Goal: Task Accomplishment & Management: Complete application form

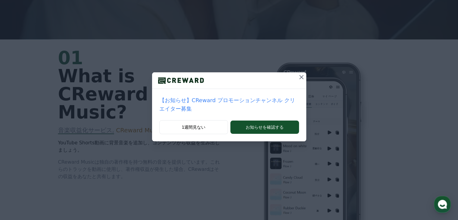
click at [300, 77] on icon at bounding box center [301, 77] width 7 height 7
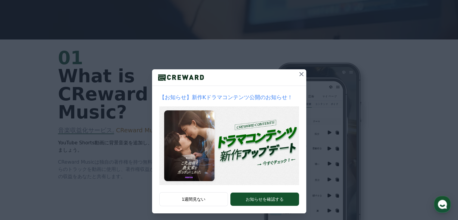
scroll to position [6, 0]
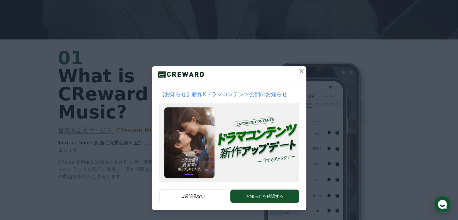
click at [301, 71] on icon at bounding box center [301, 70] width 7 height 7
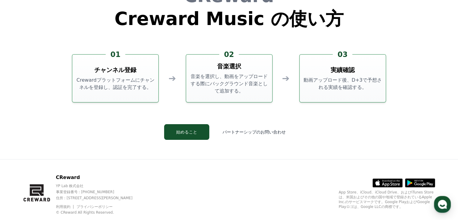
scroll to position [1632, 0]
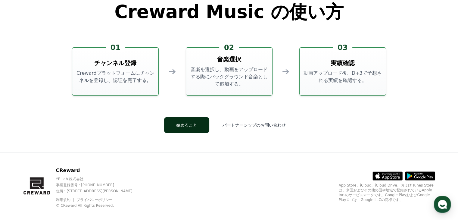
click at [180, 117] on button "始めること" at bounding box center [186, 125] width 45 height 16
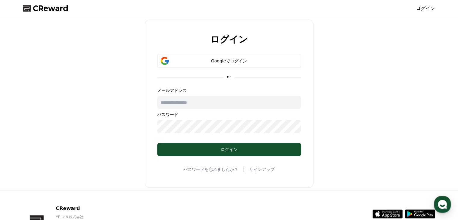
click at [227, 73] on form "Googleでログイン or メールアドレス パスワード ログイン" at bounding box center [229, 105] width 163 height 102
click at [233, 64] on button "Googleでログイン" at bounding box center [229, 61] width 144 height 14
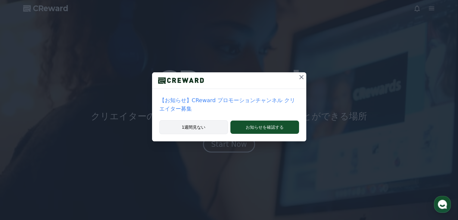
click at [183, 129] on button "1週間見ない" at bounding box center [193, 127] width 69 height 14
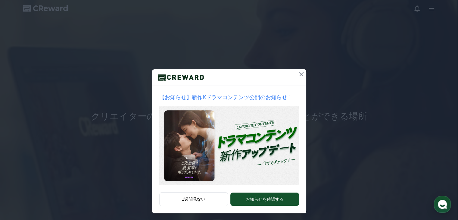
scroll to position [6, 0]
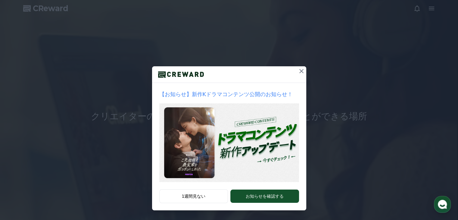
click at [298, 73] on icon at bounding box center [301, 70] width 7 height 7
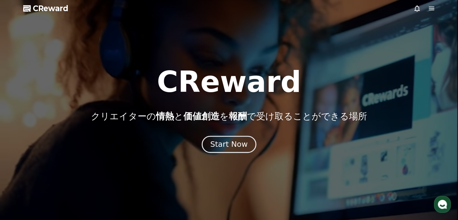
click at [241, 146] on div "Start Now" at bounding box center [228, 144] width 37 height 10
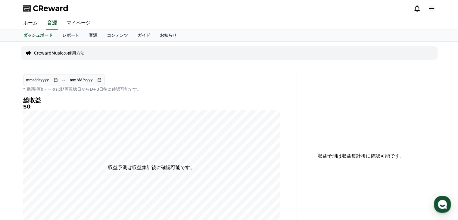
click at [73, 24] on link "マイページ" at bounding box center [79, 23] width 34 height 13
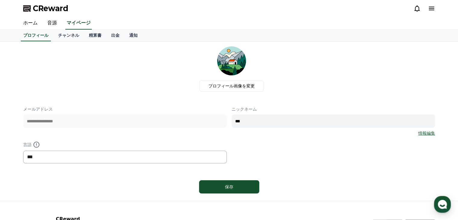
click at [190, 161] on select "*** ******* ***" at bounding box center [125, 157] width 204 height 13
select select "**********"
click at [23, 151] on select "*** ******* ***" at bounding box center [125, 157] width 204 height 13
click at [224, 182] on button "保存" at bounding box center [229, 186] width 60 height 13
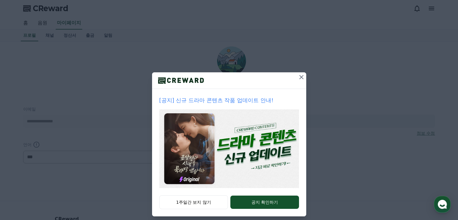
select select "**********"
click at [300, 78] on icon at bounding box center [301, 77] width 4 height 4
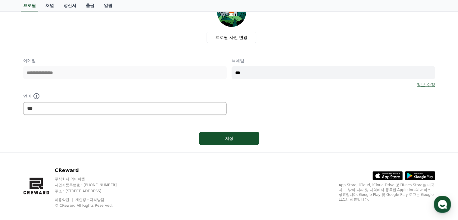
scroll to position [55, 0]
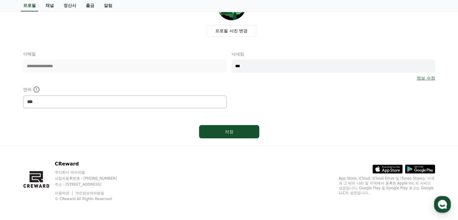
drag, startPoint x: 241, startPoint y: 129, endPoint x: 269, endPoint y: 130, distance: 28.7
click at [293, 128] on div "저장" at bounding box center [229, 132] width 412 height 18
click at [265, 132] on div "저장" at bounding box center [229, 132] width 412 height 18
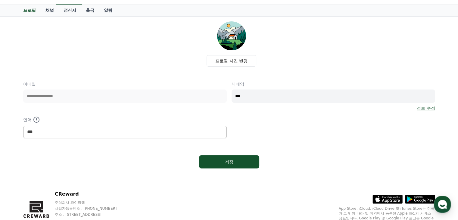
scroll to position [0, 0]
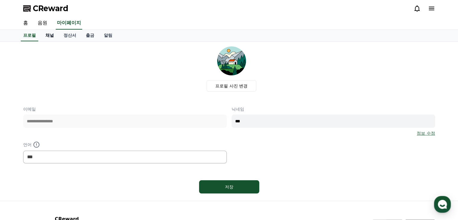
click at [49, 34] on link "채널" at bounding box center [50, 35] width 18 height 11
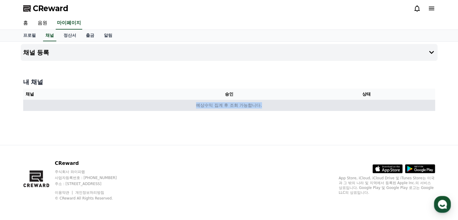
drag, startPoint x: 205, startPoint y: 106, endPoint x: 284, endPoint y: 106, distance: 78.0
click at [284, 106] on td "예상수익 집계 후 조회 가능합니다." at bounding box center [229, 105] width 412 height 11
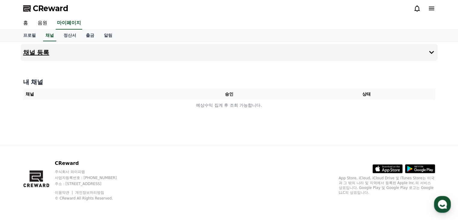
click at [293, 57] on button "채널 등록" at bounding box center [229, 52] width 417 height 17
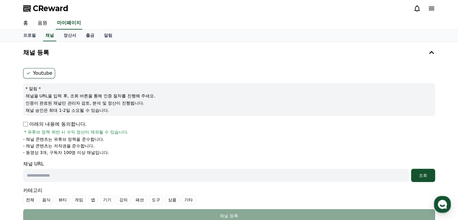
click at [52, 75] on label "Youtube" at bounding box center [39, 73] width 32 height 10
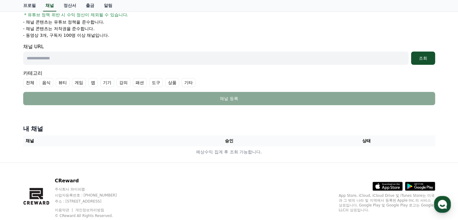
scroll to position [121, 0]
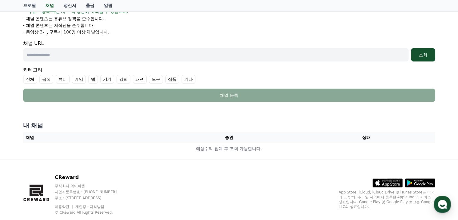
click at [192, 54] on input "text" at bounding box center [216, 54] width 386 height 13
click at [152, 54] on input "text" at bounding box center [216, 54] width 386 height 13
paste input "**********"
type input "**********"
click at [428, 53] on div "조회" at bounding box center [423, 55] width 19 height 6
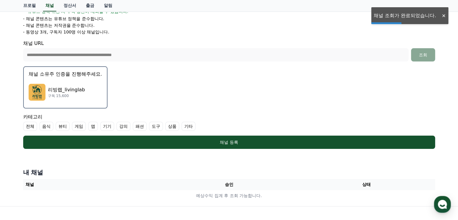
click at [91, 96] on div "리빙랩_livinglab 구독 15,600" at bounding box center [66, 92] width 74 height 24
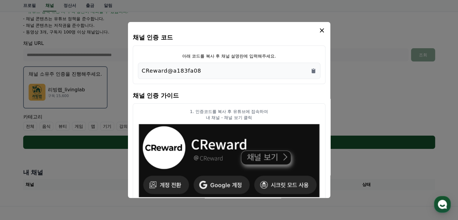
drag, startPoint x: 207, startPoint y: 70, endPoint x: 138, endPoint y: 70, distance: 69.3
click at [138, 70] on div "CReward@a183fa08" at bounding box center [229, 71] width 183 height 16
copy p "CReward@a183fa08"
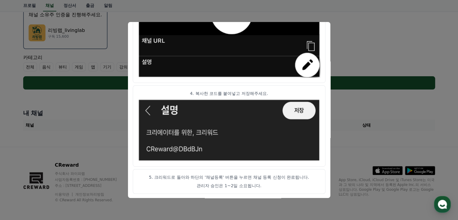
scroll to position [181, 0]
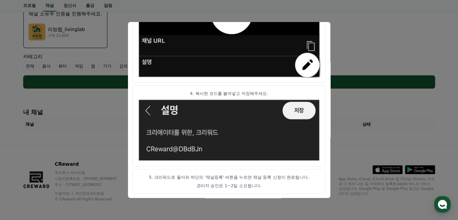
drag, startPoint x: 222, startPoint y: 185, endPoint x: 257, endPoint y: 185, distance: 34.9
click at [257, 185] on p "관리자 승인은 1~2일 소요됩니다." at bounding box center [229, 186] width 183 height 6
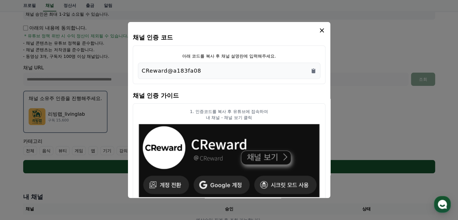
scroll to position [0, 0]
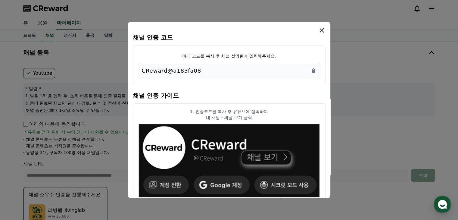
click at [323, 32] on icon "modal" at bounding box center [321, 30] width 7 height 7
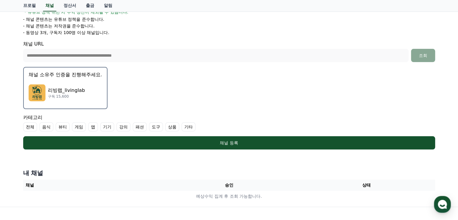
scroll to position [121, 0]
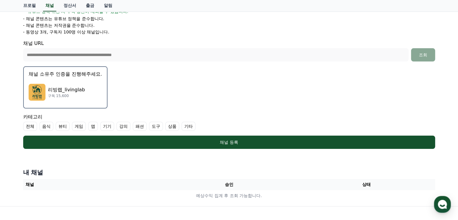
drag, startPoint x: 225, startPoint y: 142, endPoint x: 112, endPoint y: 162, distance: 114.8
click at [112, 162] on div "**********" at bounding box center [229, 63] width 422 height 285
click at [170, 127] on label "상품" at bounding box center [172, 126] width 14 height 9
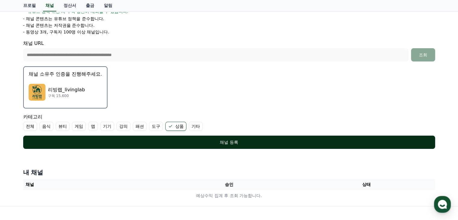
click at [226, 144] on button "채널 등록" at bounding box center [229, 142] width 412 height 13
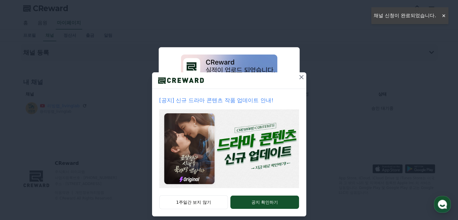
click at [299, 77] on icon at bounding box center [301, 77] width 4 height 4
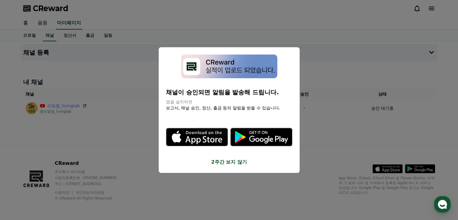
click at [228, 162] on button "2주간 보지 않기" at bounding box center [229, 161] width 127 height 7
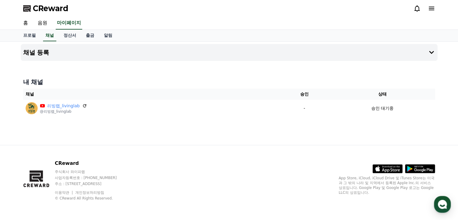
click at [171, 131] on div "채널 등록 내 채널 채널 승인 상태 리빙랩_livinglab @리빙랩_livinglab - 승인 대기중" at bounding box center [229, 93] width 422 height 103
click at [165, 80] on h4 "내 채널" at bounding box center [229, 82] width 412 height 8
click at [120, 50] on button "채널 등록" at bounding box center [229, 52] width 417 height 17
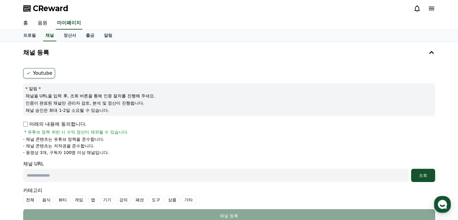
click at [101, 174] on input "text" at bounding box center [216, 175] width 386 height 13
paste input "**********"
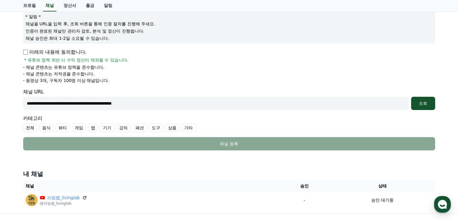
scroll to position [121, 0]
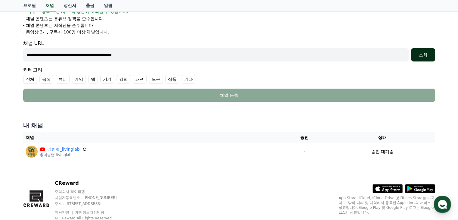
type input "**********"
click at [424, 57] on button "조회" at bounding box center [423, 54] width 24 height 13
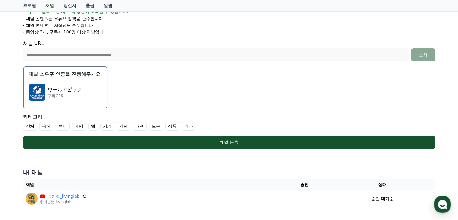
drag, startPoint x: 72, startPoint y: 95, endPoint x: 185, endPoint y: 92, distance: 112.7
click at [185, 91] on form "**********" at bounding box center [229, 48] width 412 height 201
click at [42, 94] on img "button" at bounding box center [37, 92] width 17 height 17
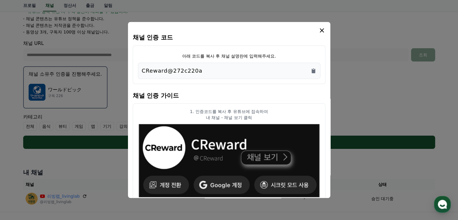
drag, startPoint x: 211, startPoint y: 75, endPoint x: 128, endPoint y: 73, distance: 83.8
click at [128, 73] on div "채널 인증 코드 아래 코드를 복사 후 채널 설명란에 입력해주세요. CReward@272c220a 채널 인증 가이드 1. 인증코드를 복사 후 유…" at bounding box center [229, 110] width 202 height 176
copy p "CReward@272c220a"
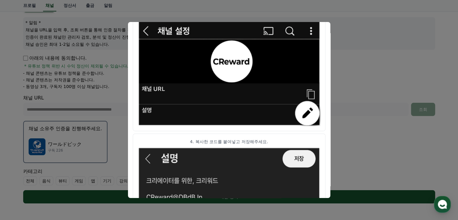
scroll to position [343, 0]
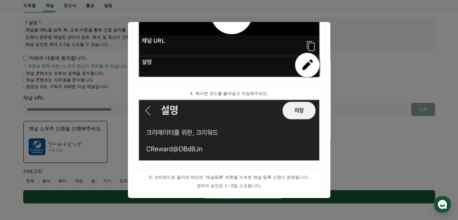
drag, startPoint x: 209, startPoint y: 175, endPoint x: 280, endPoint y: 183, distance: 71.0
click at [273, 181] on article "5. 크리워드로 돌아와 하단의 '채널등록' 버튼을 누르면 채널 등록 신청이 완료됩니다. 관리자 승인은 1~2일 소요됩니다." at bounding box center [229, 181] width 193 height 25
click at [283, 184] on p "관리자 승인은 1~2일 소요됩니다." at bounding box center [229, 186] width 183 height 6
click at [342, 129] on button "close modal" at bounding box center [229, 110] width 458 height 220
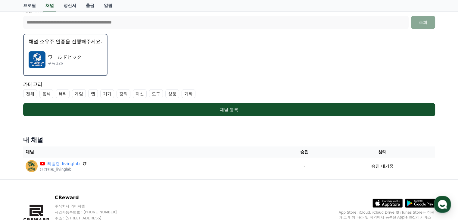
scroll to position [156, 0]
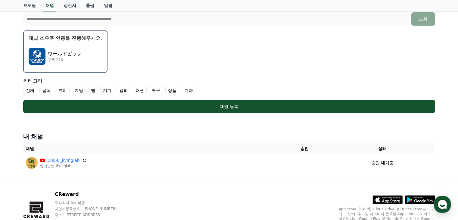
click at [109, 90] on label "기기" at bounding box center [107, 90] width 14 height 9
click at [194, 92] on label "기타" at bounding box center [196, 90] width 14 height 9
drag, startPoint x: 136, startPoint y: 102, endPoint x: 164, endPoint y: 87, distance: 32.1
click at [164, 87] on form "**********" at bounding box center [229, 12] width 412 height 201
click at [164, 87] on label "도구" at bounding box center [163, 90] width 14 height 9
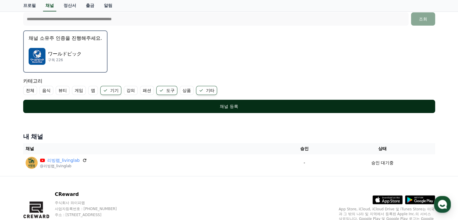
click at [171, 107] on div "채널 등록" at bounding box center [229, 106] width 388 height 6
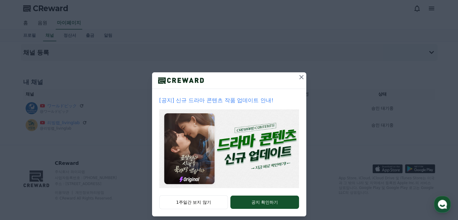
drag, startPoint x: 272, startPoint y: 204, endPoint x: 290, endPoint y: 113, distance: 93.0
click at [290, 113] on div "[공지] 신규 드라마 콘텐츠 작품 업데이트 안내! 1주일간 보지 않기 공지 확인하기" at bounding box center [229, 144] width 154 height 144
click at [300, 76] on icon at bounding box center [301, 77] width 4 height 4
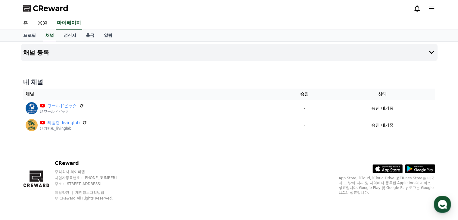
click at [42, 6] on span "CReward" at bounding box center [51, 9] width 36 height 10
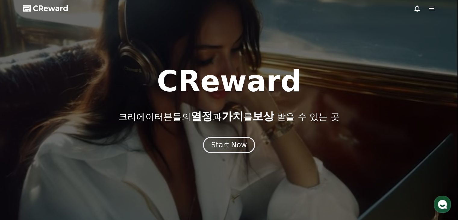
click at [60, 4] on span "CReward" at bounding box center [51, 9] width 36 height 10
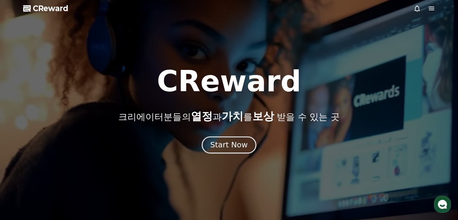
click at [227, 144] on div "Start Now" at bounding box center [228, 145] width 37 height 10
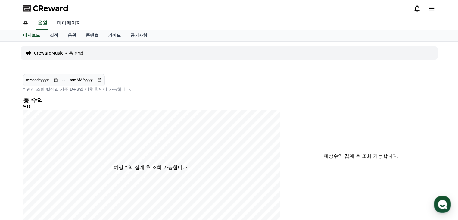
click at [79, 23] on link "마이페이지" at bounding box center [69, 23] width 34 height 13
select select "**********"
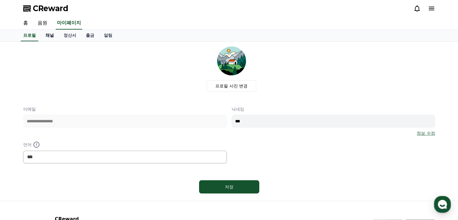
click at [53, 38] on link "채널" at bounding box center [50, 35] width 18 height 11
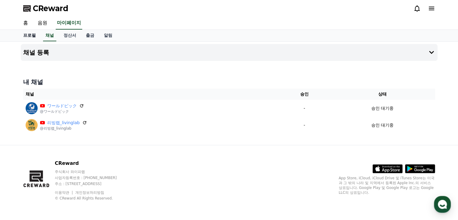
click at [36, 34] on link "프로필" at bounding box center [29, 35] width 22 height 11
select select "**********"
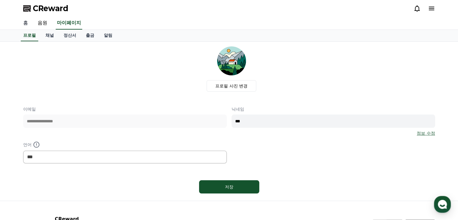
click at [22, 20] on link "홈" at bounding box center [25, 23] width 14 height 13
